Goal: Task Accomplishment & Management: Manage account settings

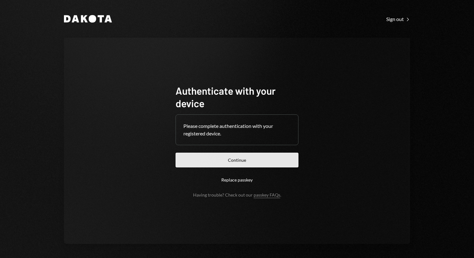
click at [239, 164] on button "Continue" at bounding box center [237, 160] width 123 height 15
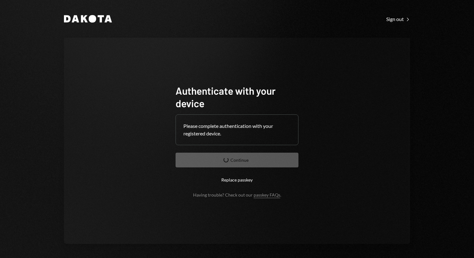
click at [238, 178] on button "Replace passkey" at bounding box center [237, 179] width 123 height 15
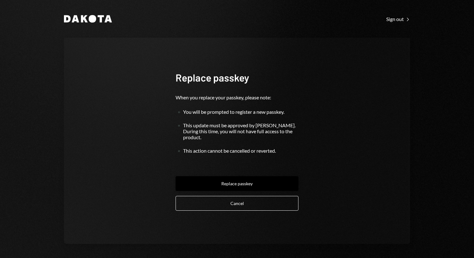
click at [238, 182] on button "Replace passkey" at bounding box center [237, 183] width 123 height 15
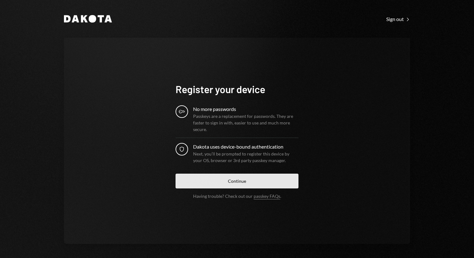
click at [225, 181] on button "Continue" at bounding box center [237, 181] width 123 height 15
